Goal: Task Accomplishment & Management: Manage account settings

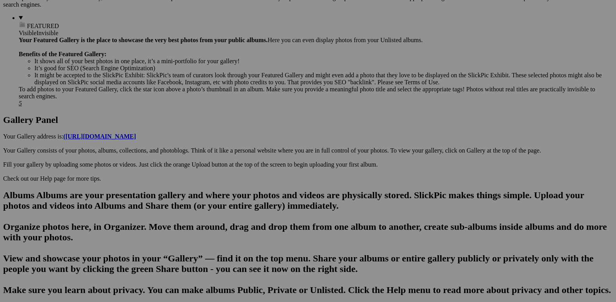
scroll to position [468, 0]
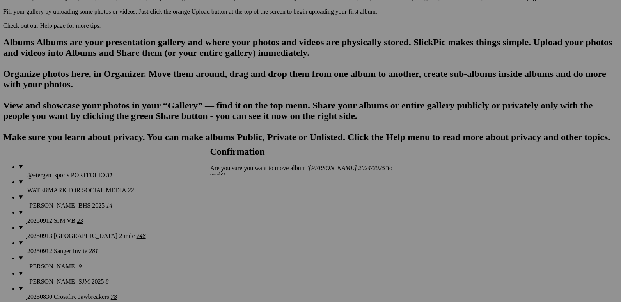
click at [237, 185] on span "Yes" at bounding box center [232, 188] width 9 height 7
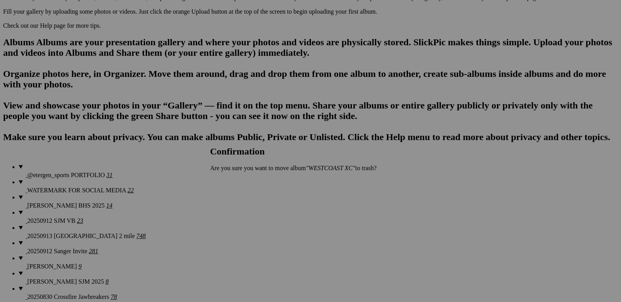
click at [237, 180] on span "Yes" at bounding box center [232, 181] width 9 height 7
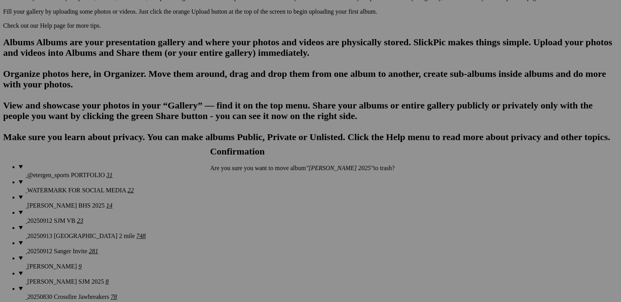
click at [237, 179] on link "Yes" at bounding box center [232, 181] width 9 height 7
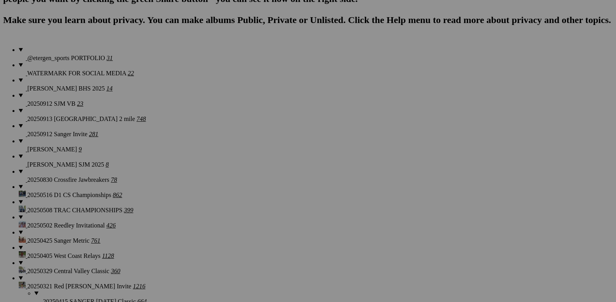
scroll to position [624, 0]
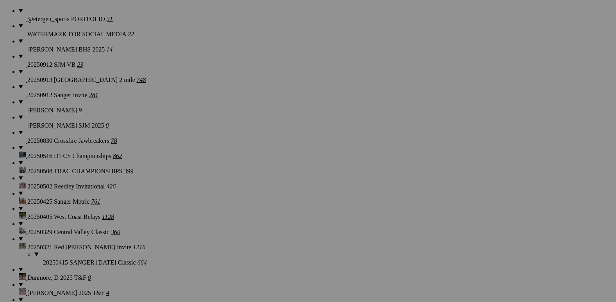
click at [237, 185] on span "Yes" at bounding box center [232, 188] width 9 height 7
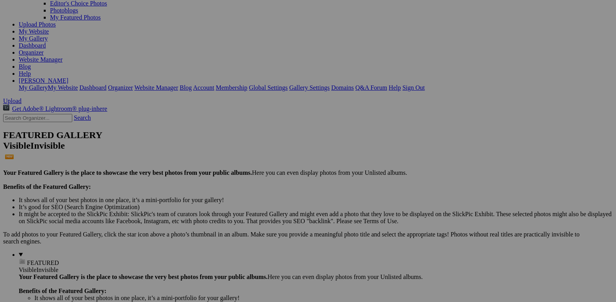
scroll to position [78, 0]
click at [237, 178] on span "Yes" at bounding box center [232, 181] width 9 height 7
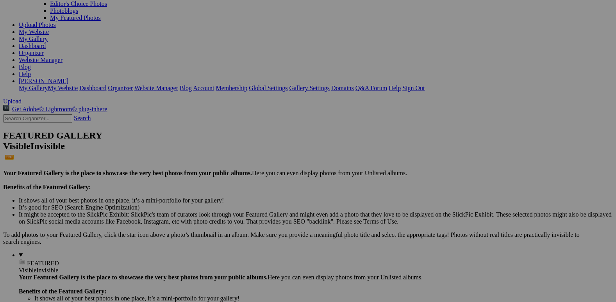
click at [228, 182] on span "Cancel" at bounding box center [218, 181] width 17 height 7
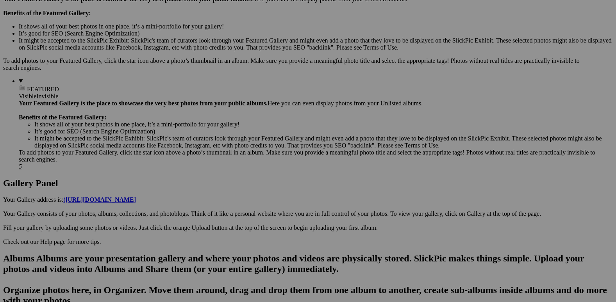
scroll to position [145, 0]
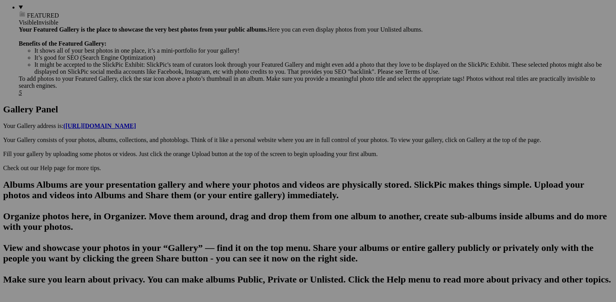
scroll to position [312, 0]
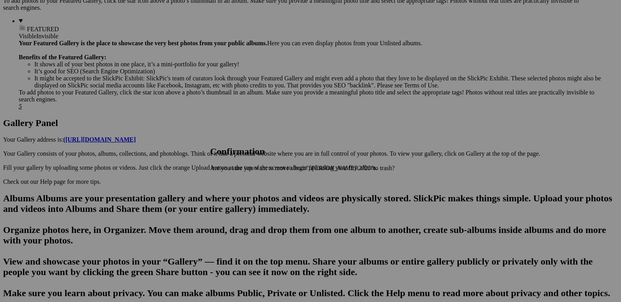
click at [237, 181] on span "Yes" at bounding box center [232, 181] width 9 height 7
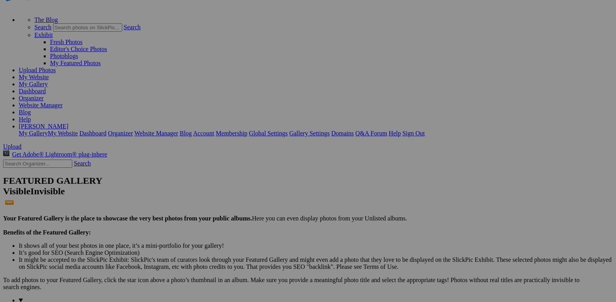
scroll to position [0, 0]
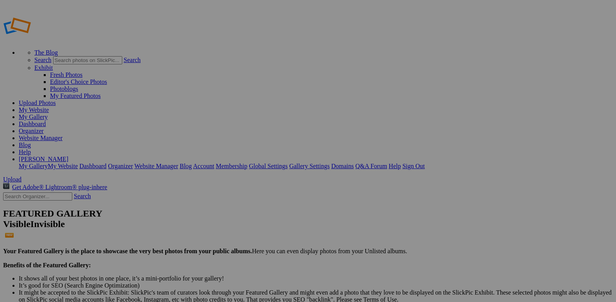
click at [62, 135] on link "Website Manager" at bounding box center [41, 138] width 44 height 7
